Goal: Use online tool/utility

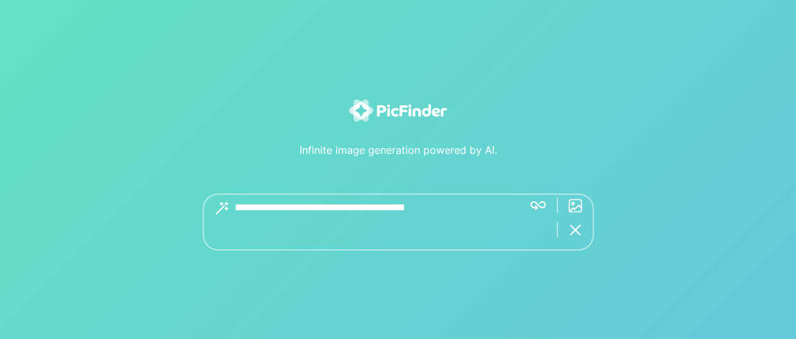
click at [452, 236] on textarea at bounding box center [374, 222] width 278 height 57
type textarea "*"
type textarea "**********"
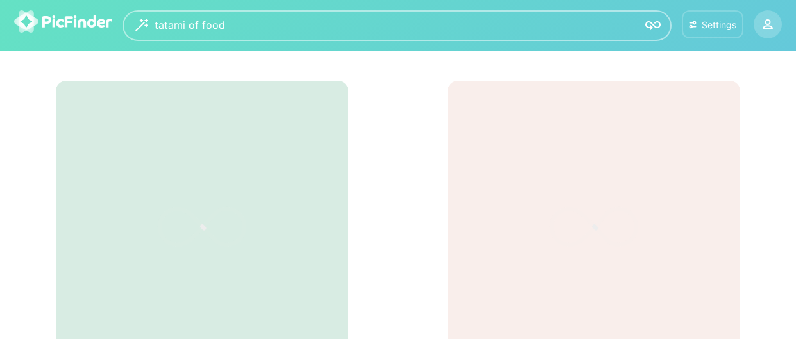
click at [681, 12] on button "Settings" at bounding box center [712, 24] width 62 height 28
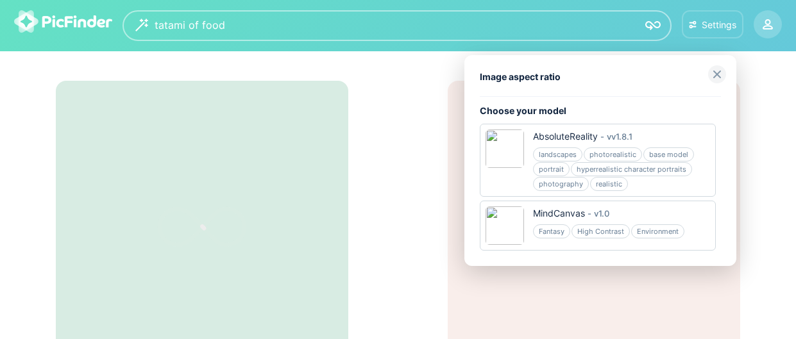
click at [669, 33] on div at bounding box center [398, 169] width 796 height 339
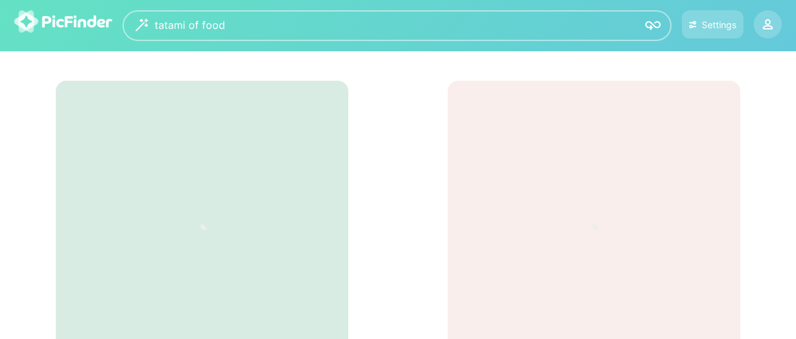
click at [645, 27] on img at bounding box center [652, 25] width 15 height 15
click at [755, 24] on div at bounding box center [768, 25] width 26 height 26
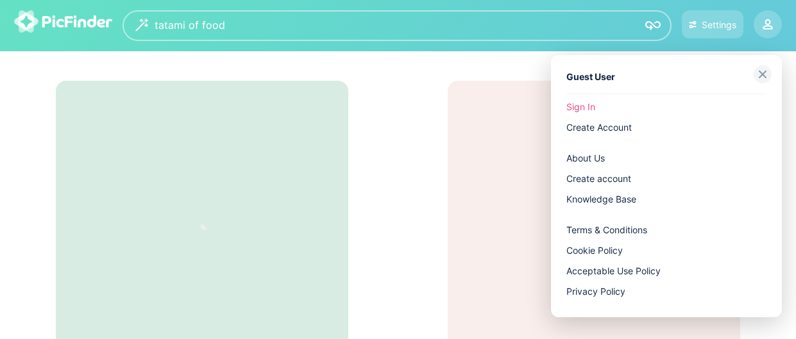
click at [767, 38] on div at bounding box center [398, 169] width 796 height 339
